Goal: Information Seeking & Learning: Find specific fact

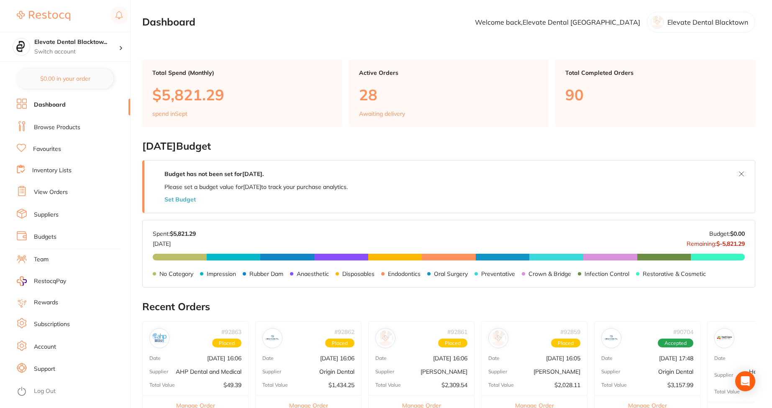
click at [68, 132] on li "Browse Products" at bounding box center [73, 127] width 113 height 13
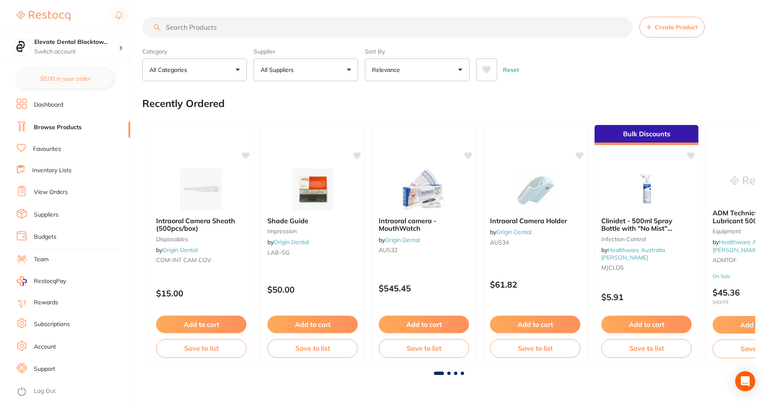
click at [229, 23] on input "search" at bounding box center [387, 27] width 490 height 21
paste input "ALPROJET W 5 LITRE"
type input "ALPROJET W 5 LITRE"
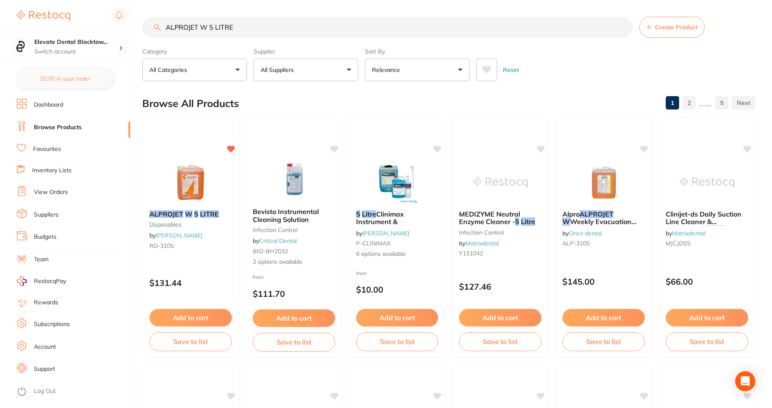
click at [251, 24] on input "ALPROJET W 5 LITRE" at bounding box center [387, 27] width 490 height 21
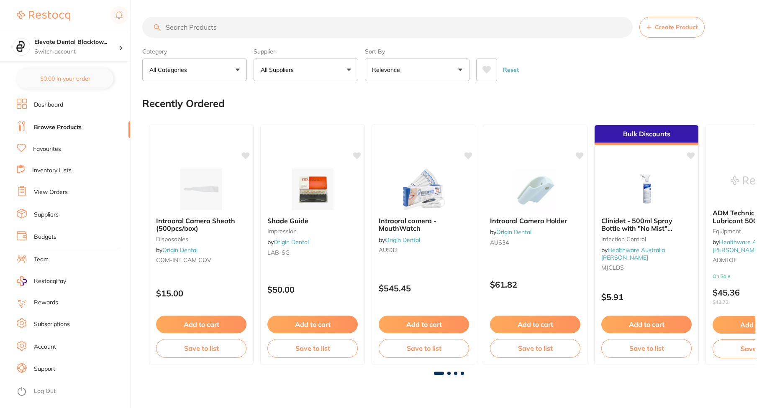
click at [232, 29] on input "search" at bounding box center [387, 27] width 490 height 21
paste input "ALPROJET W 5 LITRE"
click at [232, 29] on input "ALPROJET W 5 LITRE" at bounding box center [387, 27] width 490 height 21
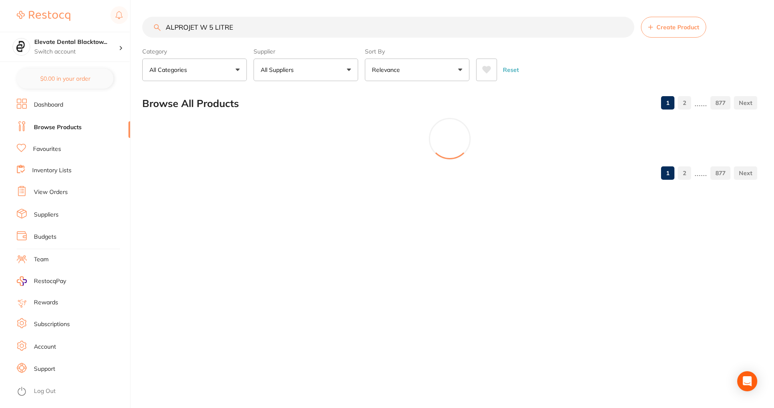
click at [255, 28] on input "ALPROJET W 5 LITRE" at bounding box center [388, 27] width 492 height 21
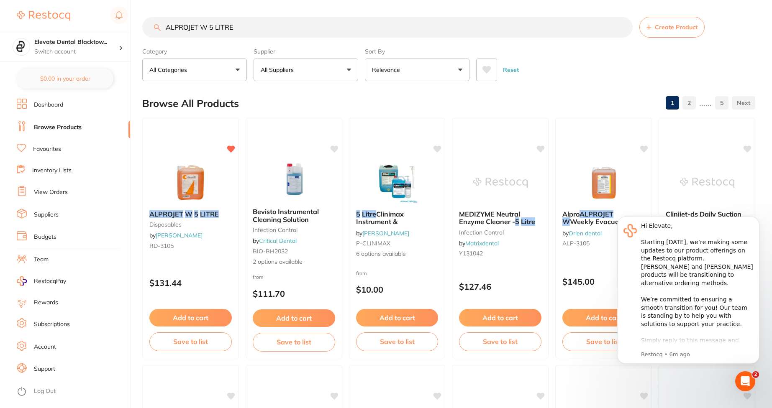
type input "ALPROJET W 5 LITRE"
